Goal: Task Accomplishment & Management: Use online tool/utility

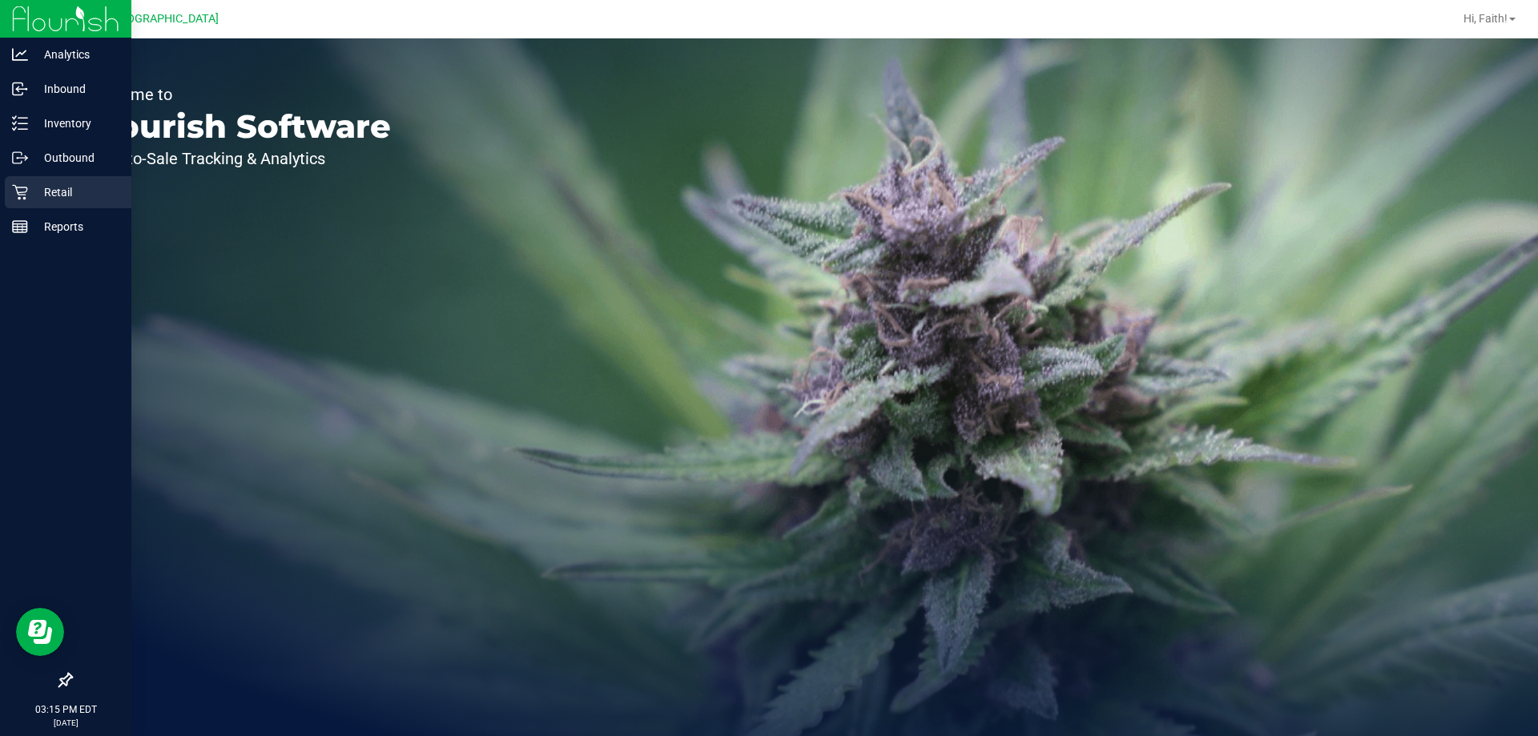
click at [24, 197] on icon at bounding box center [19, 192] width 15 height 15
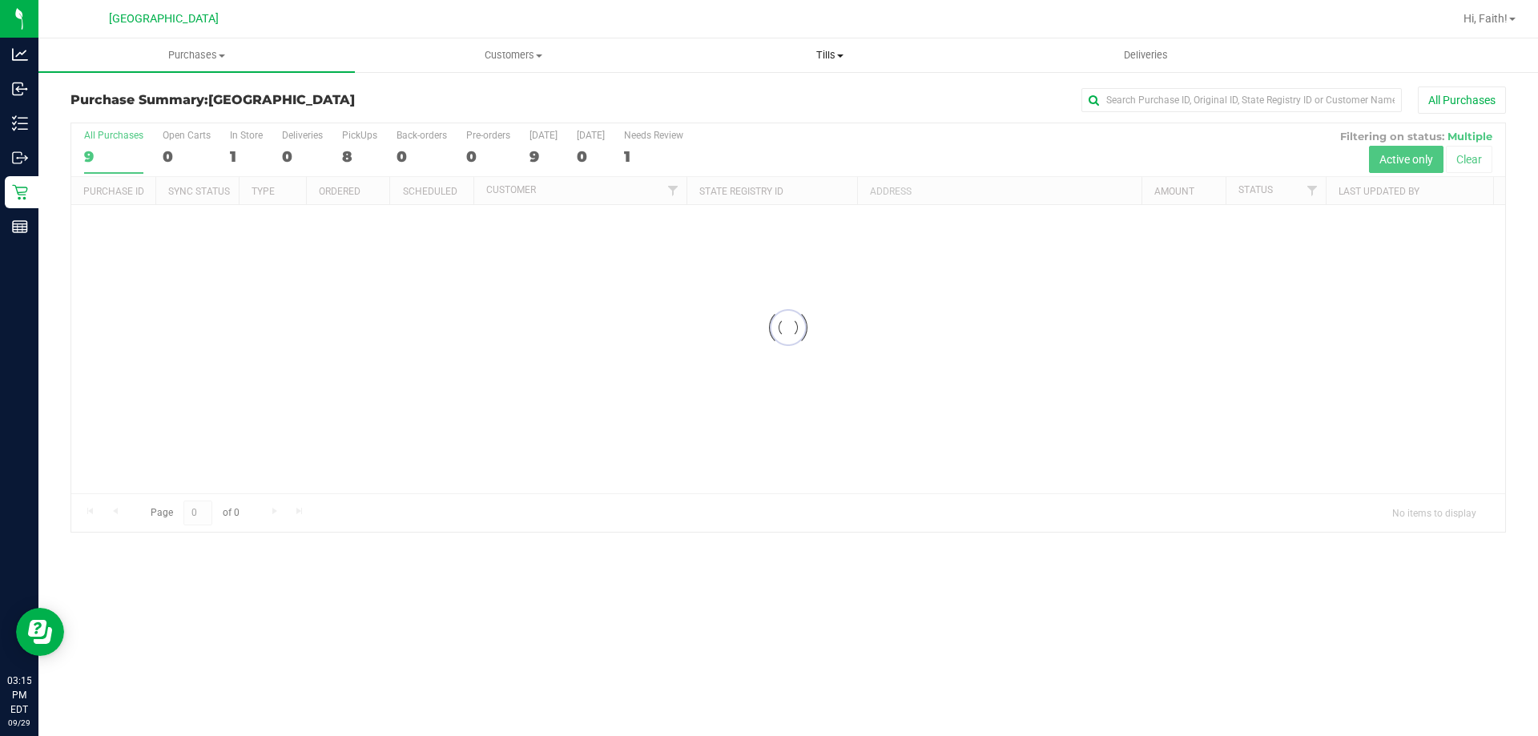
click at [837, 57] on span at bounding box center [840, 55] width 6 height 3
click at [751, 94] on span "Manage tills" at bounding box center [725, 97] width 108 height 14
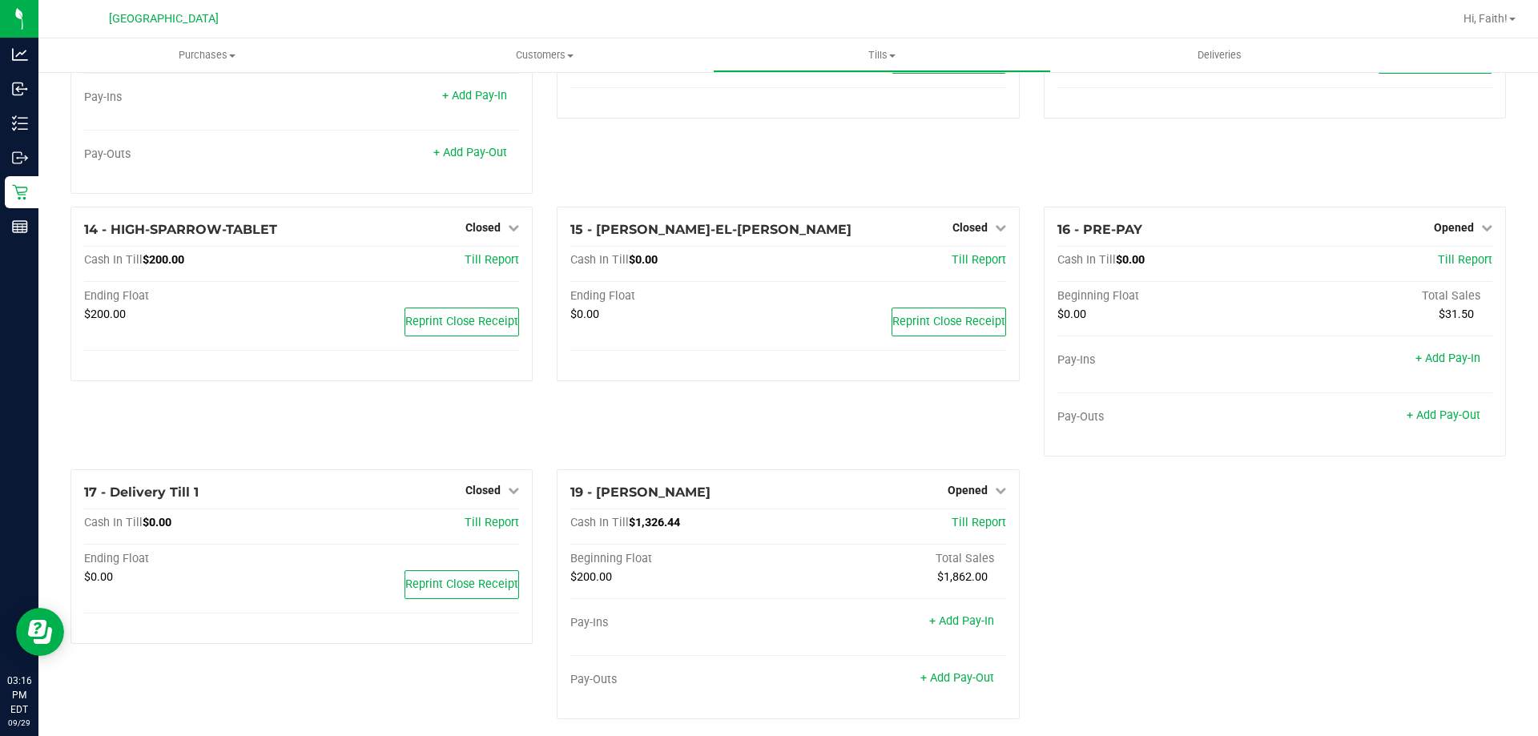
scroll to position [759, 0]
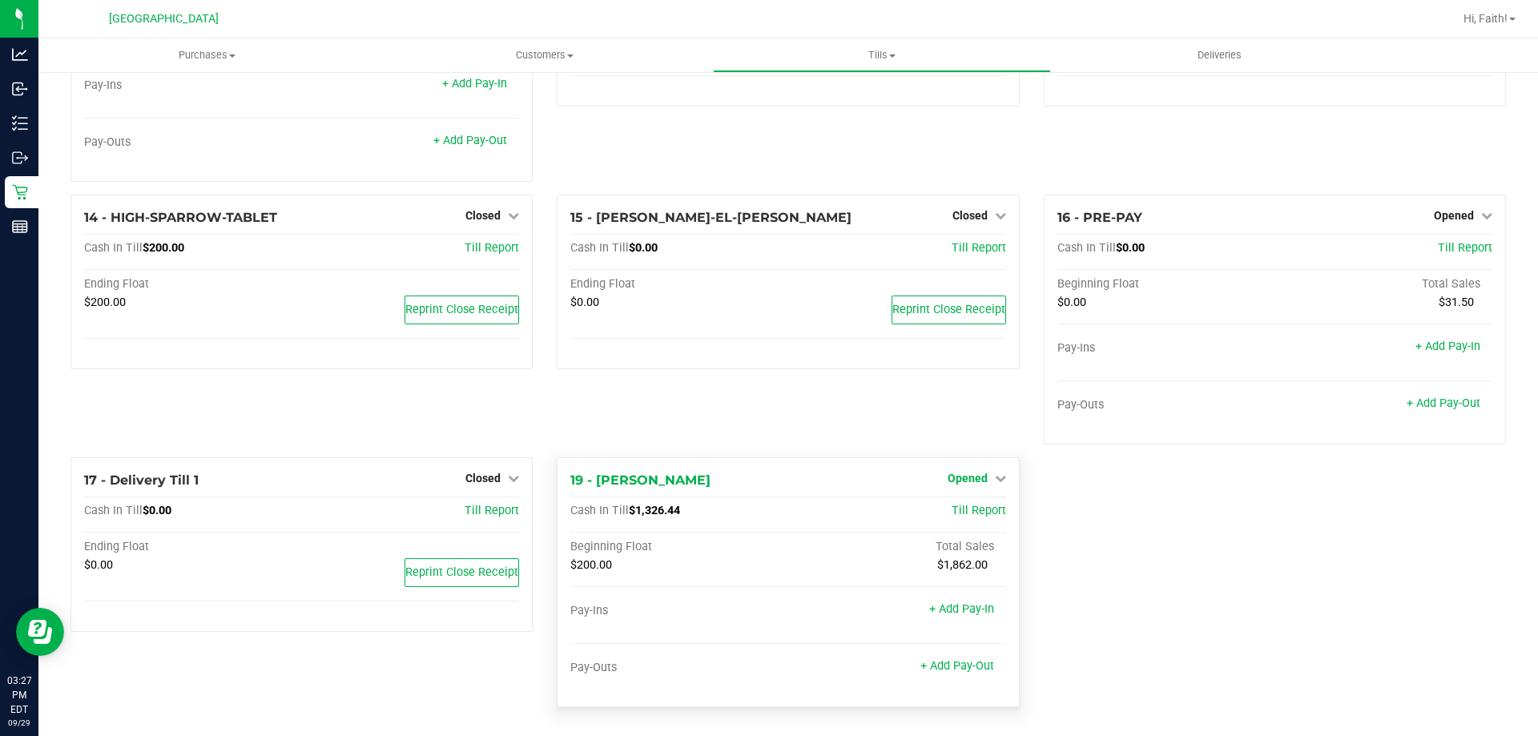
click at [962, 482] on span "Opened" at bounding box center [968, 478] width 40 height 13
click at [1068, 532] on div "1 - Vault - [GEOGRAPHIC_DATA] WC Count Vault Cash In Vault: $5,972.40 Main: $4,…" at bounding box center [788, 24] width 1460 height 1391
click at [965, 480] on span "Opened" at bounding box center [968, 478] width 40 height 13
click at [957, 662] on link "+ Add Pay-Out" at bounding box center [957, 666] width 74 height 14
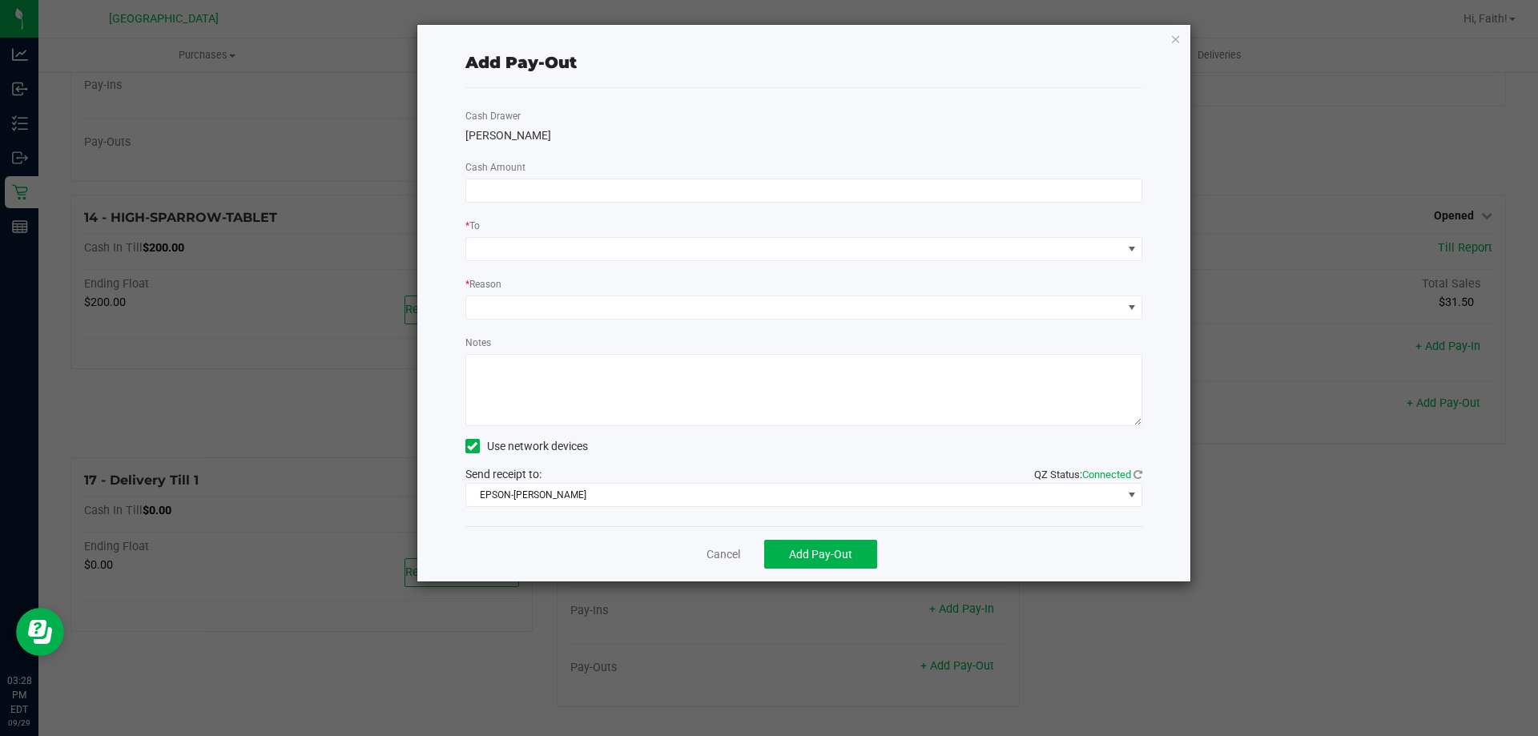
click at [614, 174] on div "Cash Drawer [PERSON_NAME] Amount * To * Reason Notes Use network devices Send r…" at bounding box center [804, 307] width 678 height 438
click at [613, 194] on input at bounding box center [804, 190] width 676 height 22
type input "$1,070.00"
click at [632, 123] on div "Cash Drawer [PERSON_NAME] Amount $1,070.00 * To * Reason Notes Use network devi…" at bounding box center [804, 307] width 678 height 438
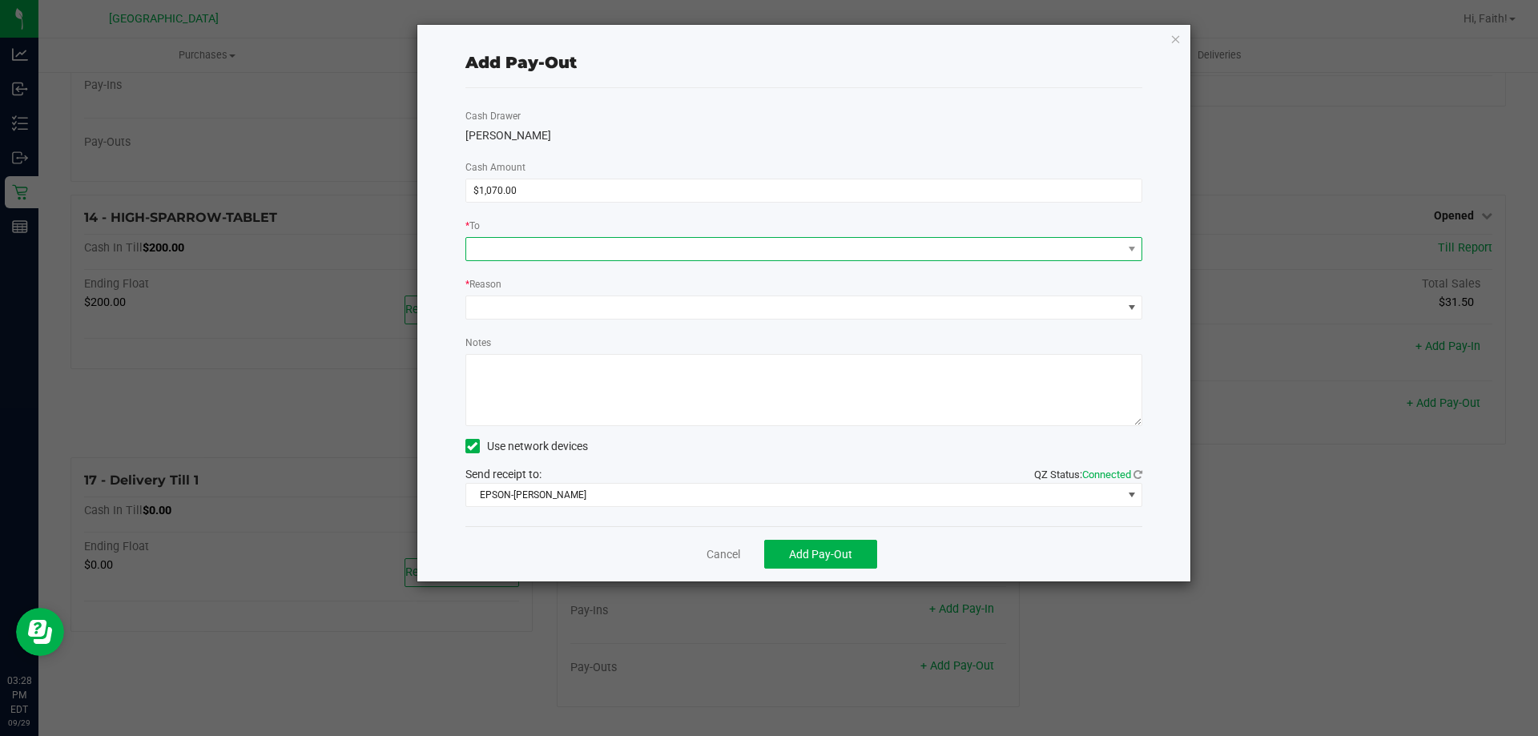
click at [559, 255] on span at bounding box center [794, 249] width 656 height 22
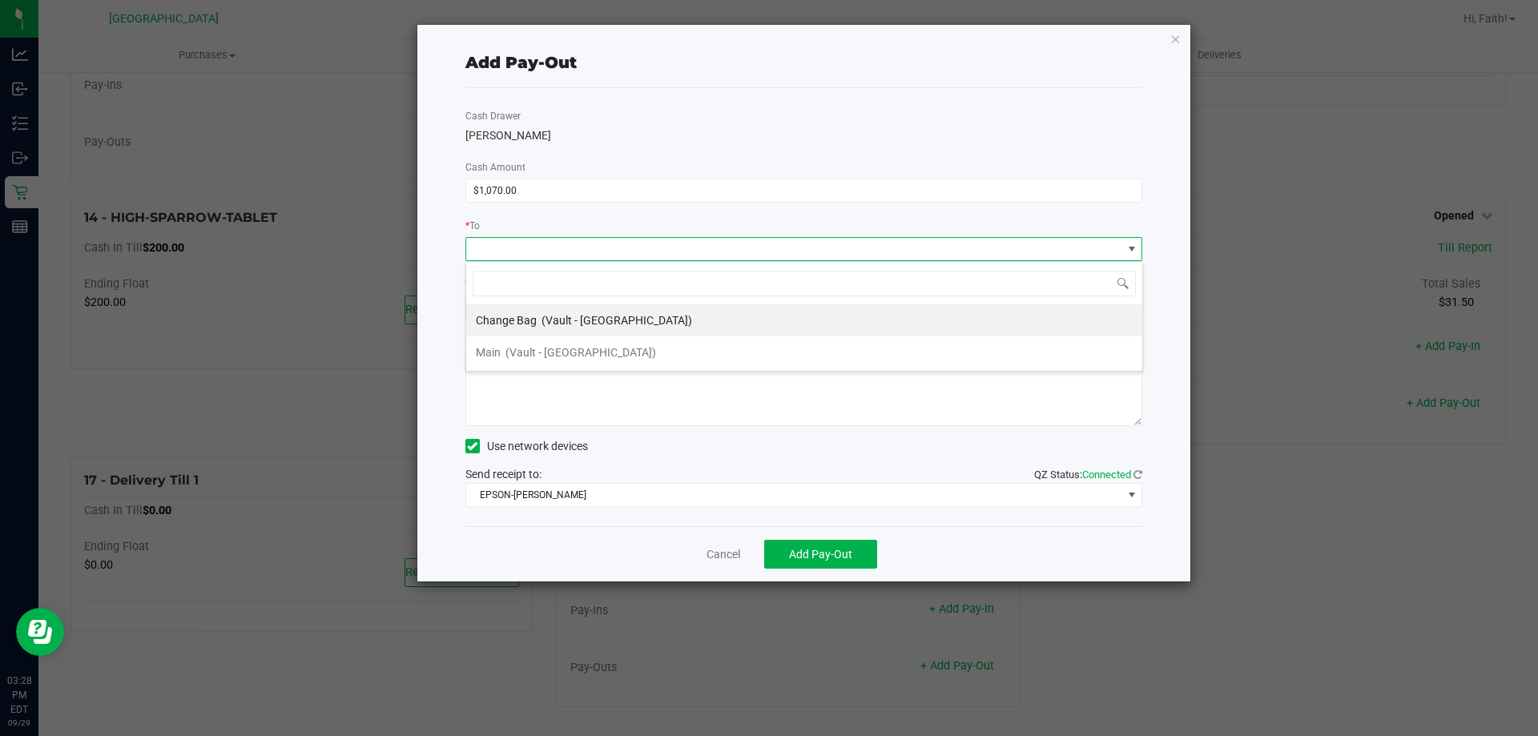
scroll to position [24, 677]
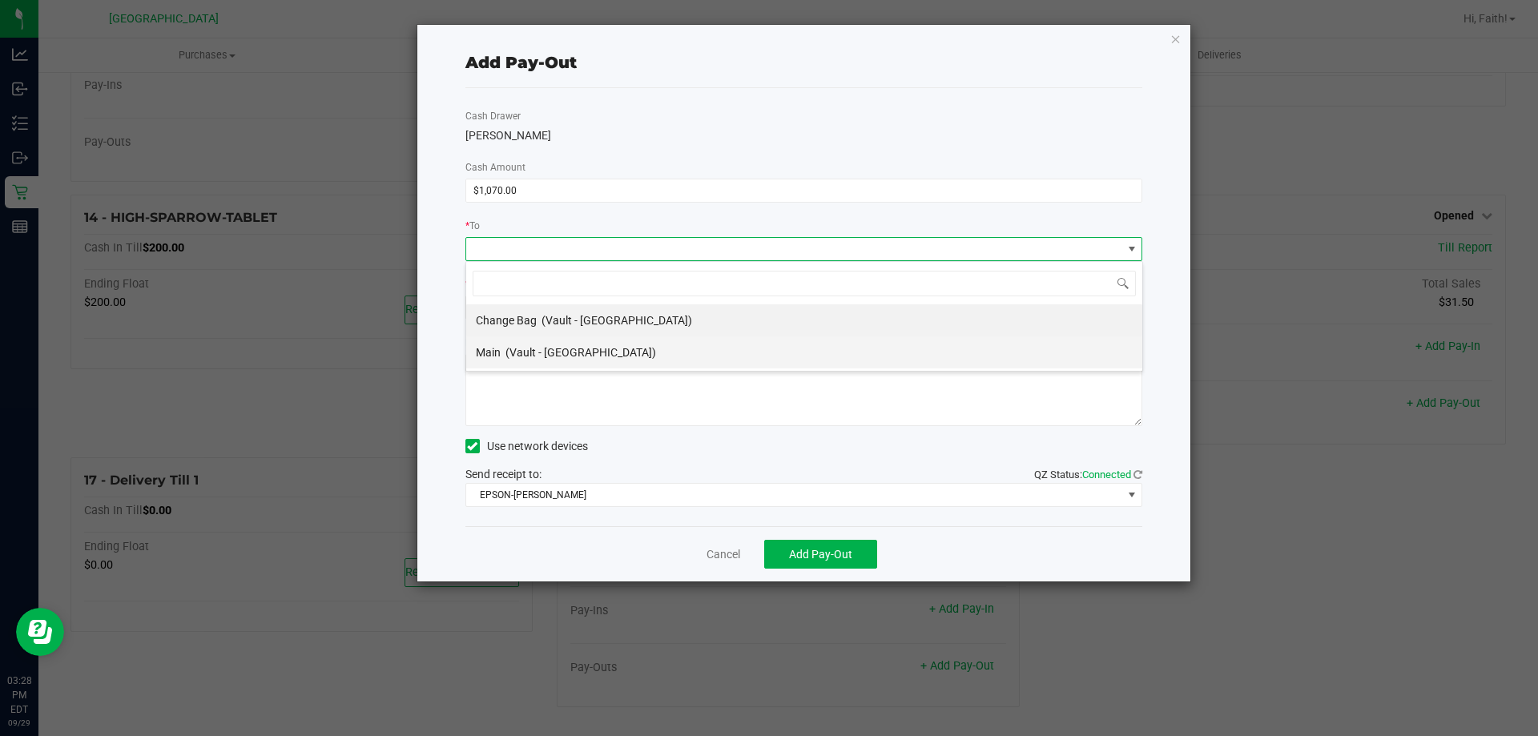
click at [540, 346] on span "(Vault - [GEOGRAPHIC_DATA])" at bounding box center [580, 352] width 151 height 13
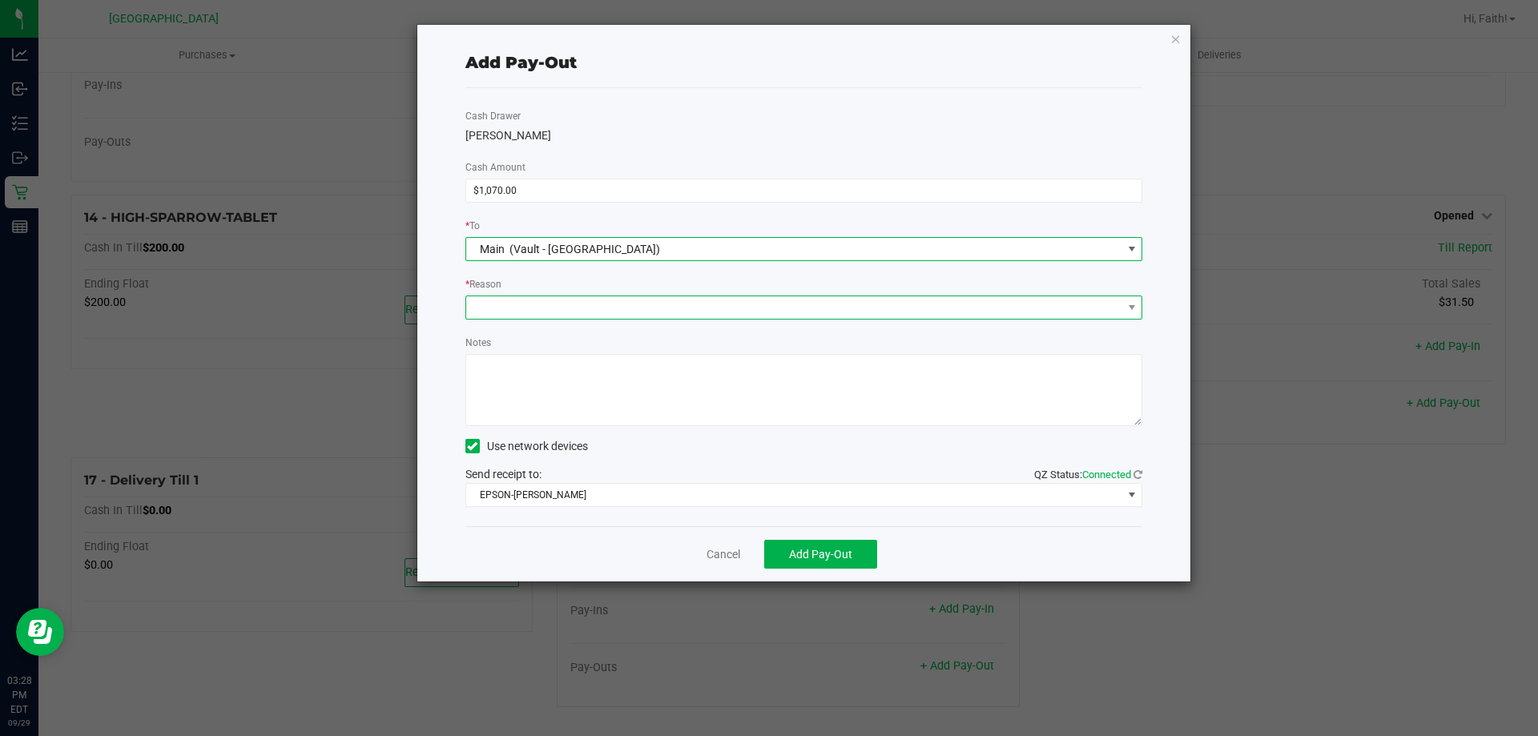
click at [535, 308] on span at bounding box center [794, 307] width 656 height 22
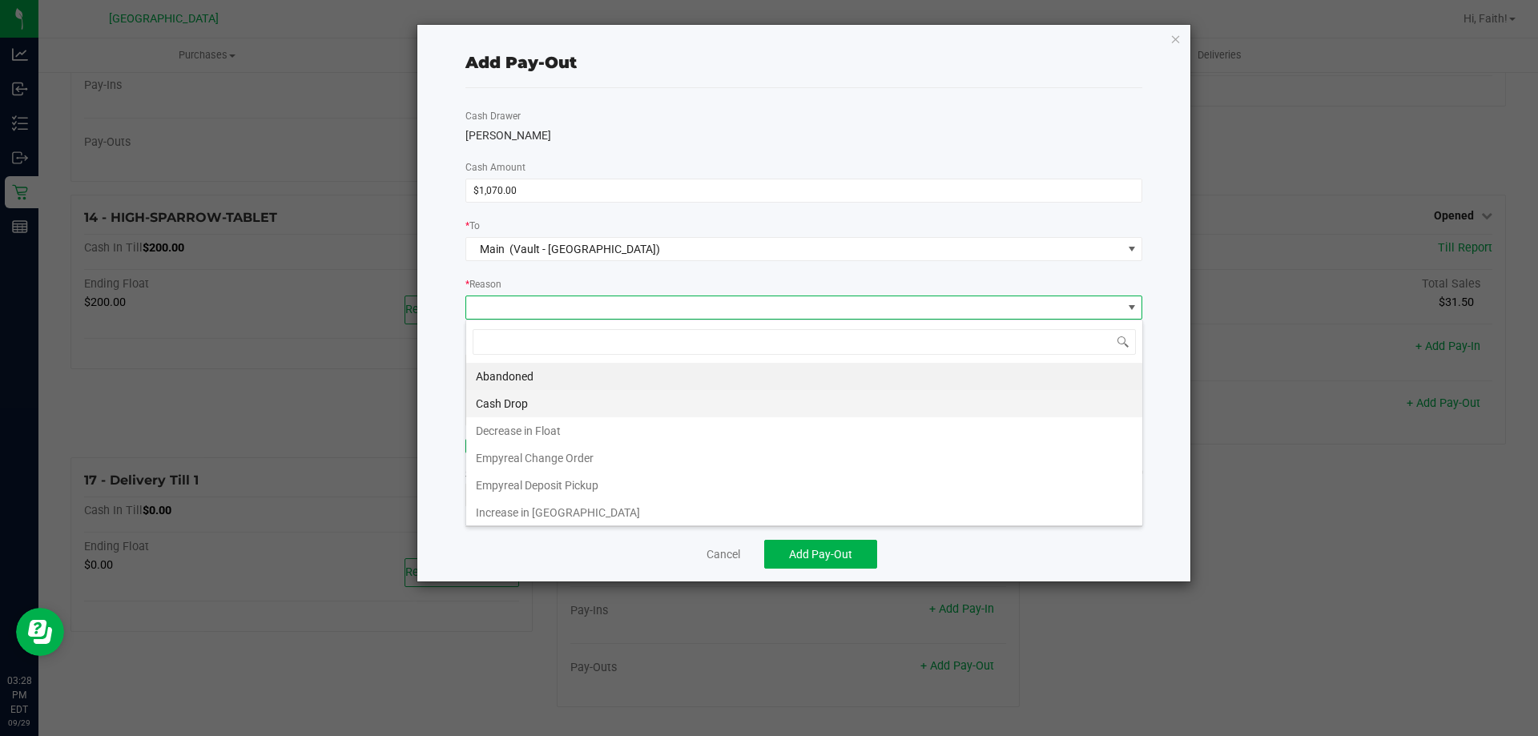
click at [528, 408] on li "Cash Drop" at bounding box center [804, 403] width 676 height 27
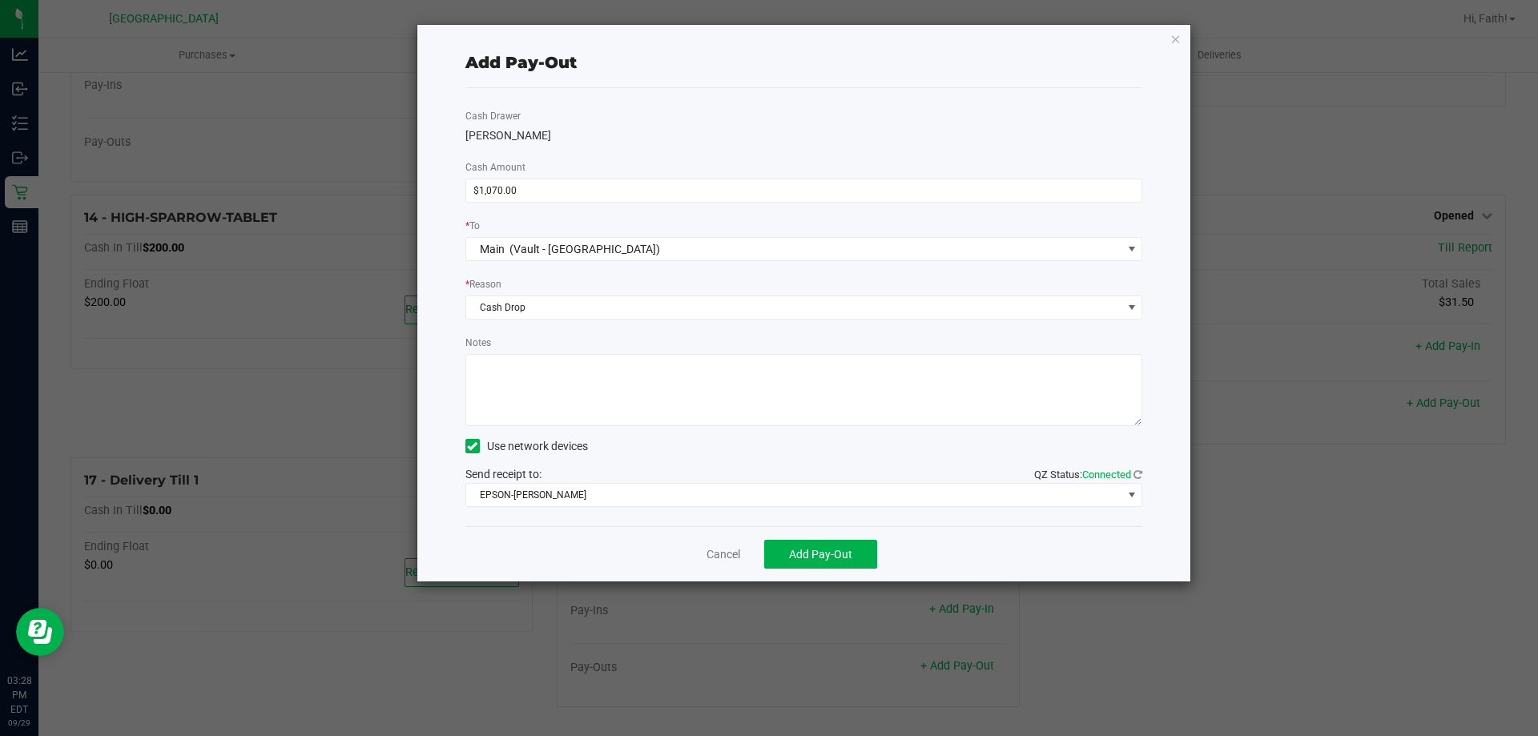
click at [543, 405] on textarea "Notes" at bounding box center [804, 390] width 678 height 72
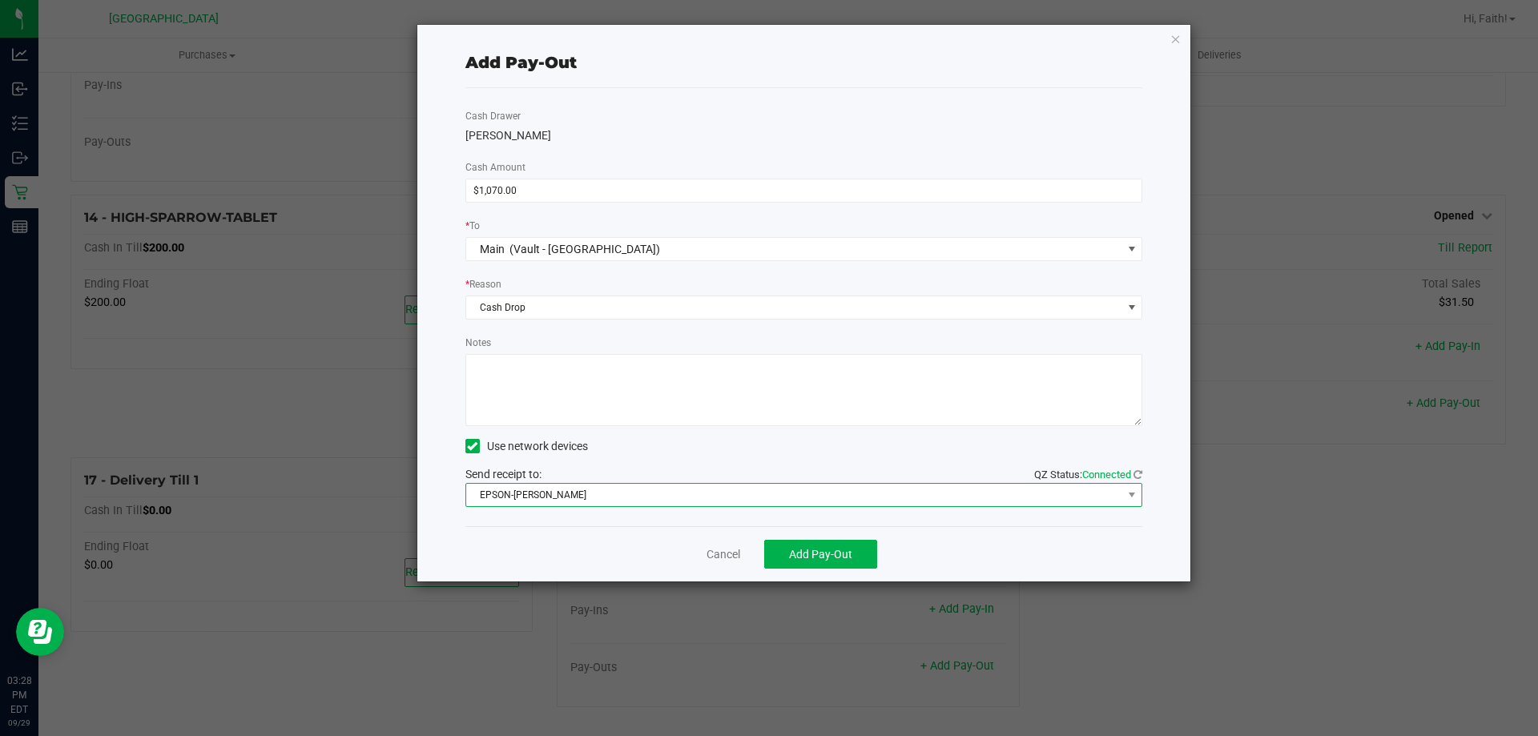
click at [542, 500] on span "EPSON-[PERSON_NAME]" at bounding box center [794, 495] width 656 height 22
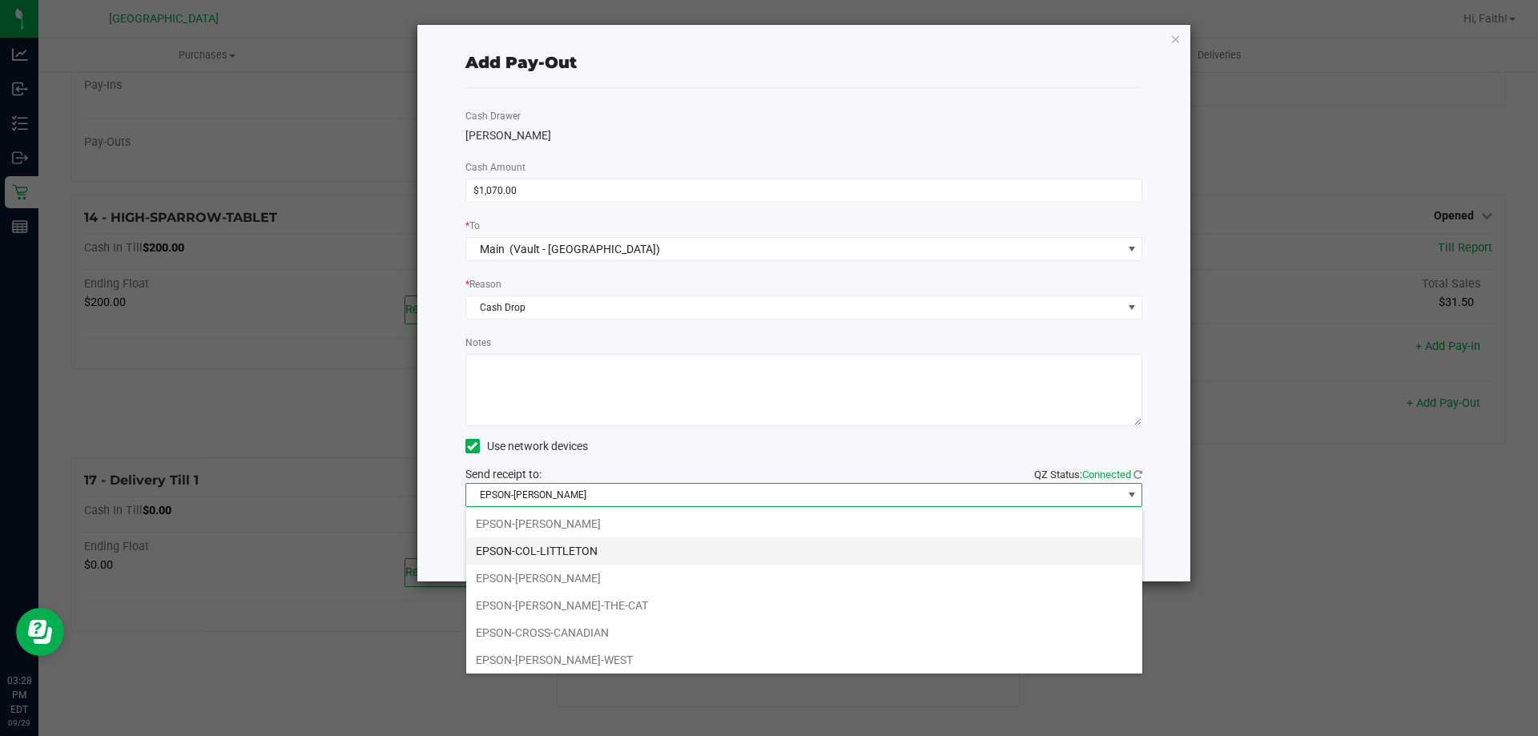
scroll to position [112, 0]
click at [578, 547] on li "EPSON-[PERSON_NAME]-THE-CAT" at bounding box center [804, 547] width 676 height 27
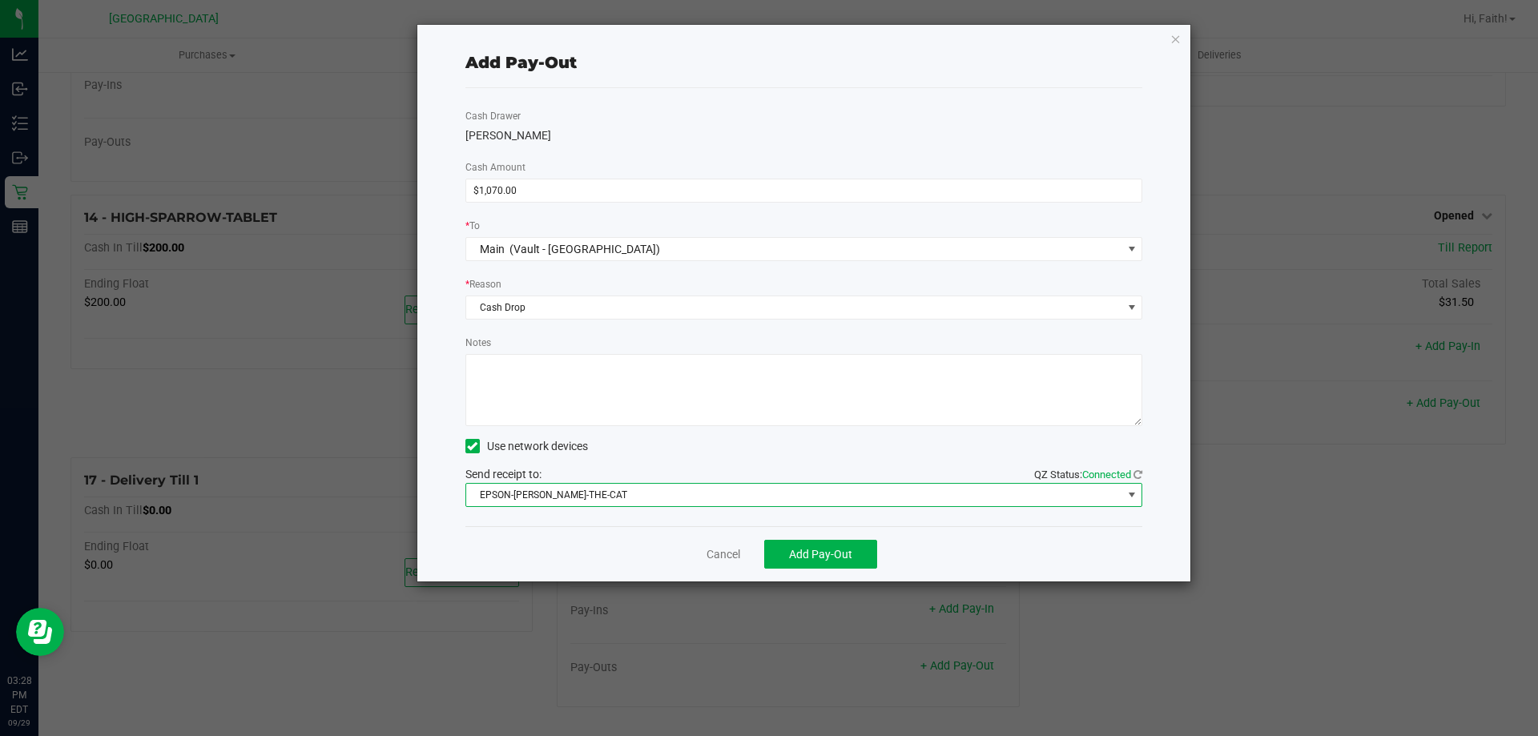
click at [606, 401] on textarea "Notes" at bounding box center [804, 390] width 678 height 72
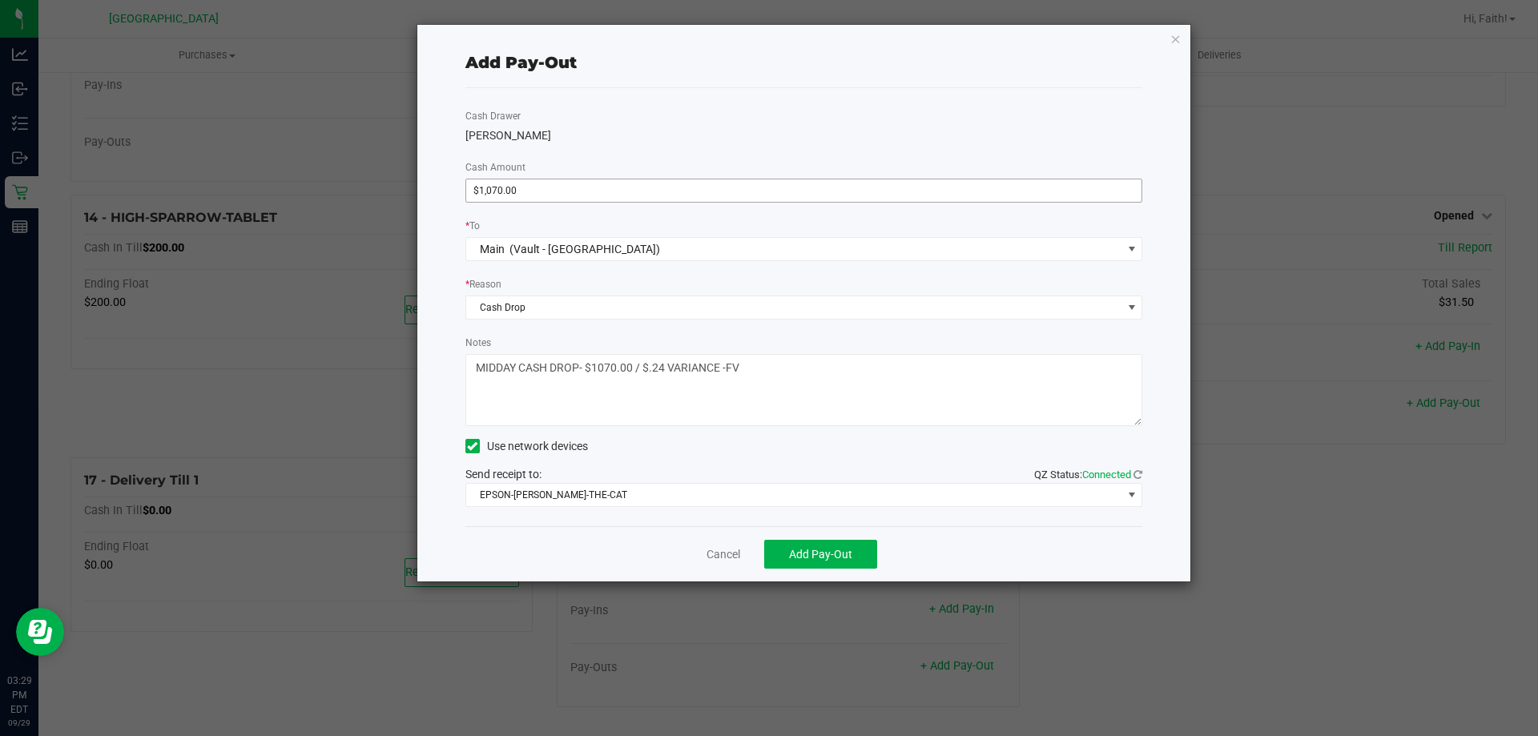
type textarea "MIDDAY CASH DROP- $1070.00 / $.24 VARIANCE -FV"
click at [539, 191] on input "1070" at bounding box center [804, 190] width 676 height 22
type input "$1,070.00"
click at [587, 123] on div "Cash Drawer [PERSON_NAME] Amount $1,070.00 * To Main (Vault - Orange Park WC) *…" at bounding box center [804, 307] width 678 height 438
drag, startPoint x: 829, startPoint y: 563, endPoint x: 1070, endPoint y: 549, distance: 241.5
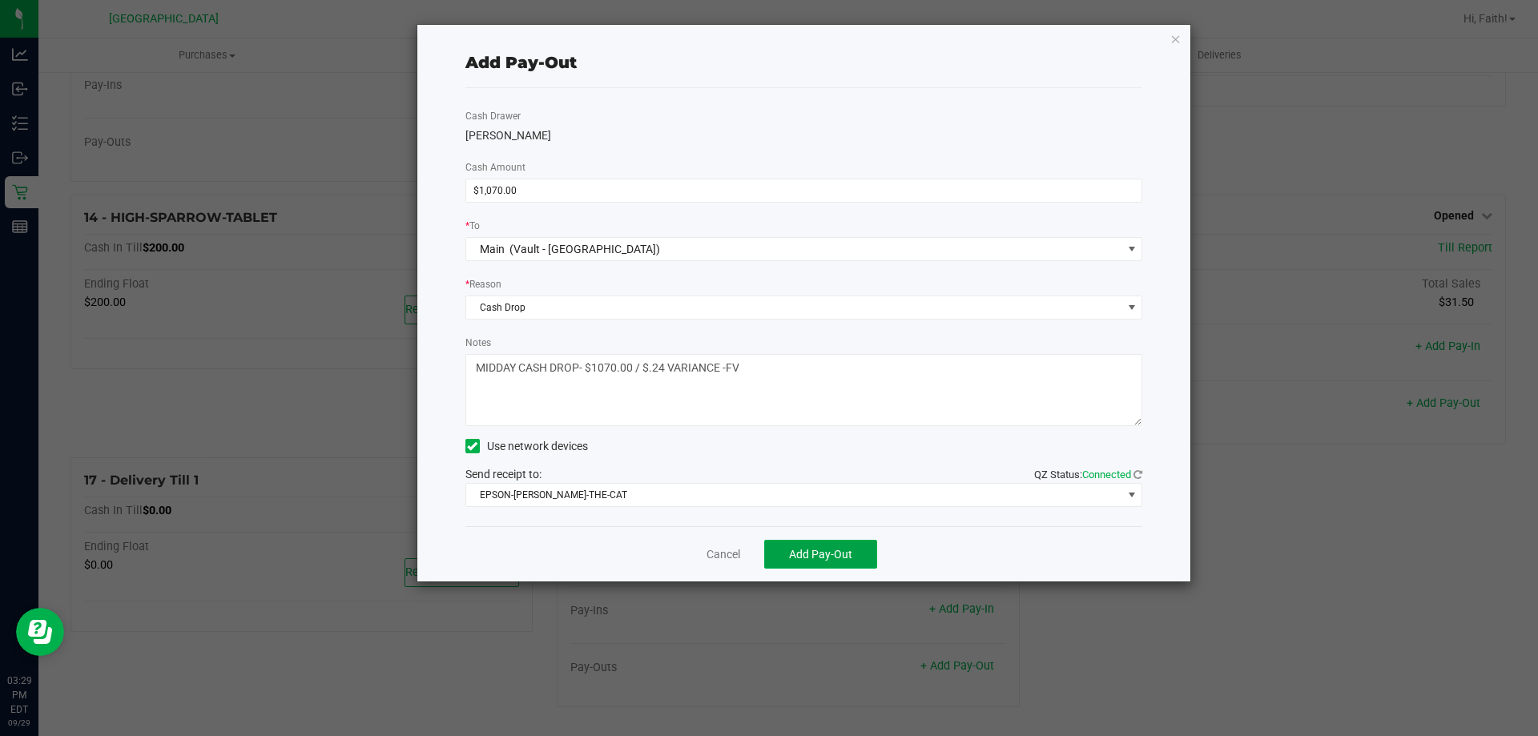
click at [829, 562] on button "Add Pay-Out" at bounding box center [820, 554] width 113 height 29
click at [734, 550] on link "Dismiss" at bounding box center [718, 554] width 38 height 17
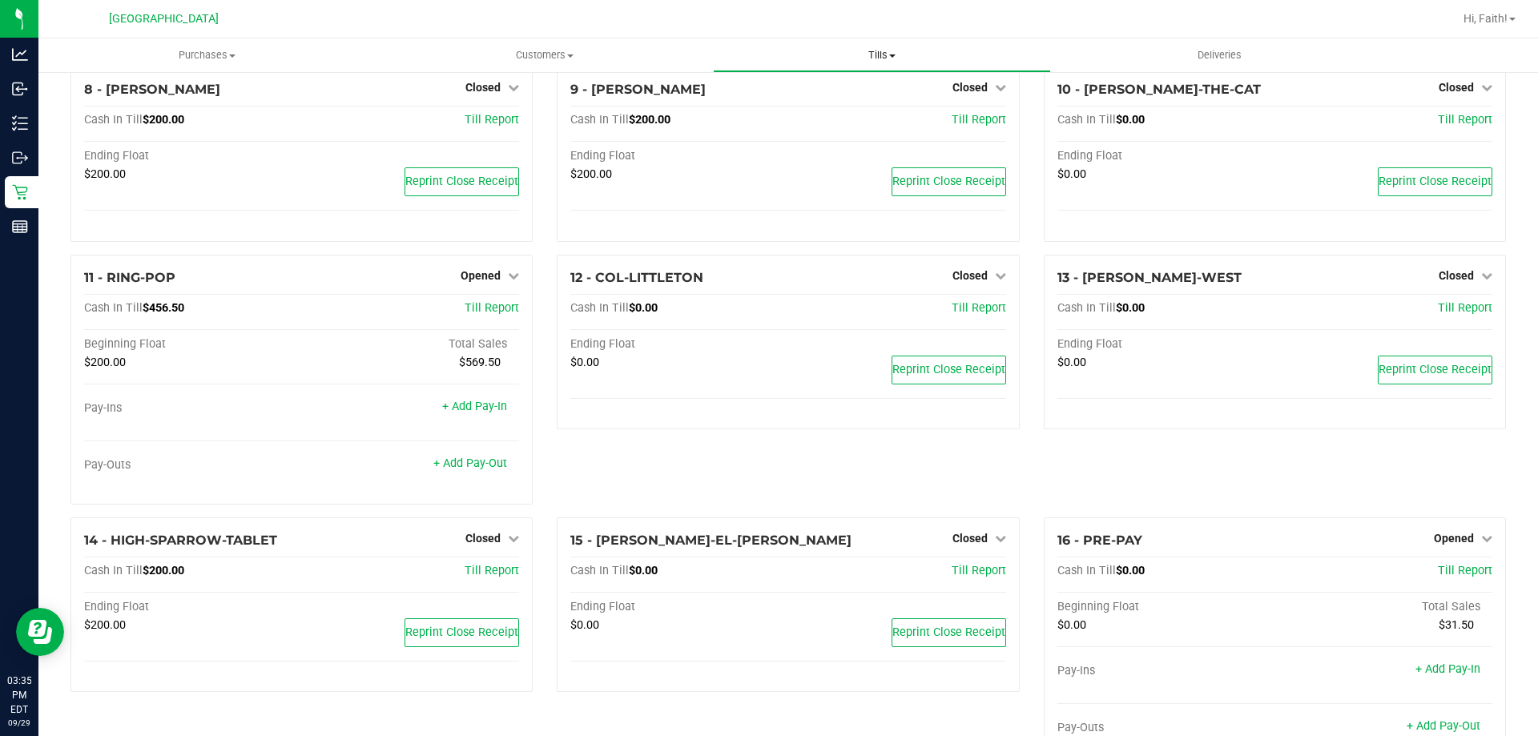
scroll to position [455, 0]
